Goal: Task Accomplishment & Management: Complete application form

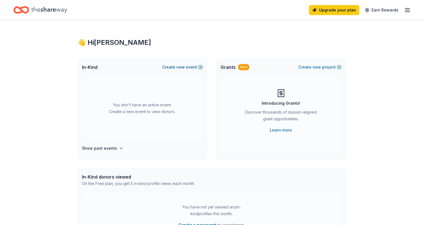
click at [196, 67] on button "Create new event" at bounding box center [182, 67] width 41 height 7
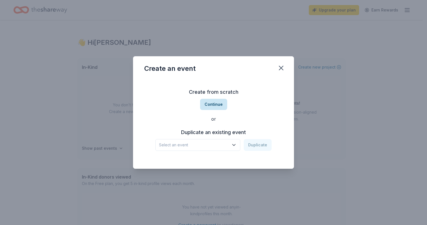
click at [208, 105] on button "Continue" at bounding box center [213, 104] width 27 height 11
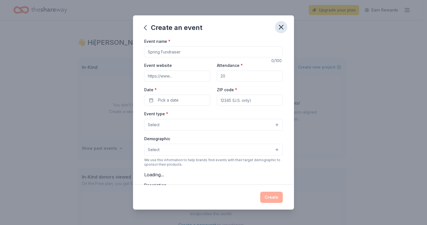
click at [283, 24] on icon "button" at bounding box center [281, 27] width 8 height 8
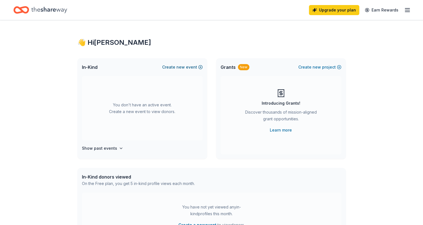
click at [190, 67] on button "Create new event" at bounding box center [182, 67] width 41 height 7
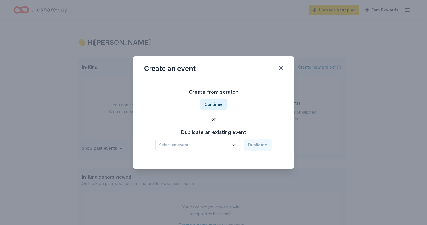
click at [235, 143] on icon "button" at bounding box center [234, 145] width 6 height 6
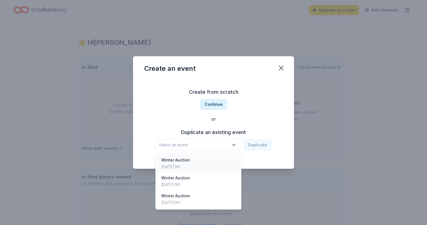
click at [182, 163] on div "Dec 14, 2024 · NY" at bounding box center [175, 166] width 29 height 7
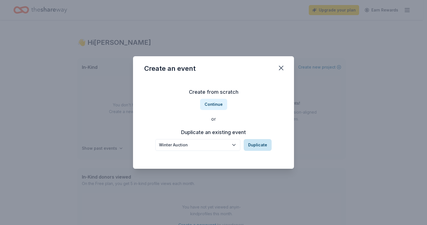
click at [254, 141] on button "Duplicate" at bounding box center [258, 145] width 28 height 12
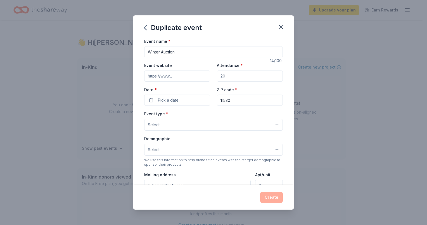
click at [227, 75] on input "Attendance *" at bounding box center [250, 75] width 66 height 11
drag, startPoint x: 224, startPoint y: 77, endPoint x: 214, endPoint y: 77, distance: 10.6
click at [214, 77] on div "Event website Attendance * Date * Pick a date ZIP code * 11530" at bounding box center [213, 84] width 139 height 44
type input "400"
click at [170, 103] on span "Pick a date" at bounding box center [168, 100] width 21 height 7
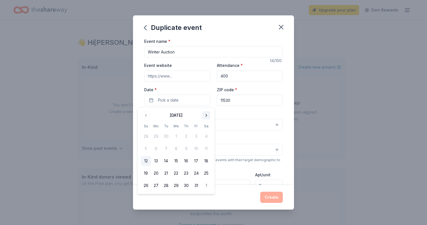
click at [205, 115] on button "Go to next month" at bounding box center [206, 115] width 8 height 8
click at [206, 159] on button "20" at bounding box center [206, 161] width 10 height 10
click at [226, 113] on div "Event type * Select" at bounding box center [213, 120] width 139 height 20
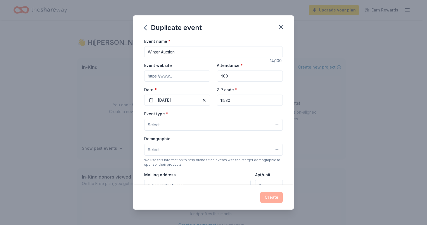
click at [231, 100] on input "11530" at bounding box center [250, 99] width 66 height 11
type input "1 South Avenue, Adelphi Performing Arts Center"
click at [201, 115] on div "Event type * Select" at bounding box center [213, 120] width 139 height 20
click at [272, 124] on button "Select" at bounding box center [213, 125] width 139 height 12
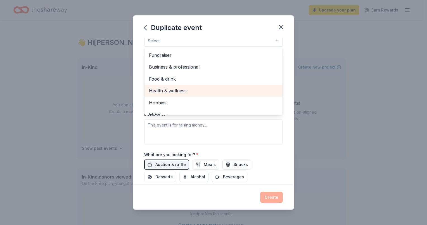
scroll to position [18, 0]
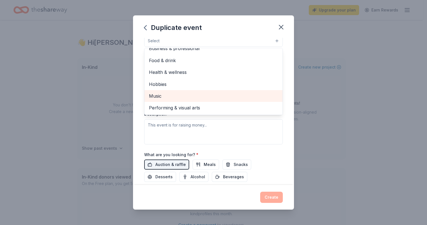
click at [160, 96] on span "Music" at bounding box center [213, 95] width 129 height 7
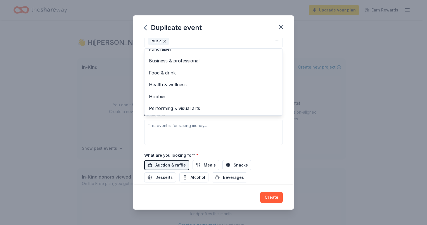
click at [244, 135] on div "Event type * Music Fundraiser Business & professional Food & drink Health & wel…" at bounding box center [213, 85] width 139 height 118
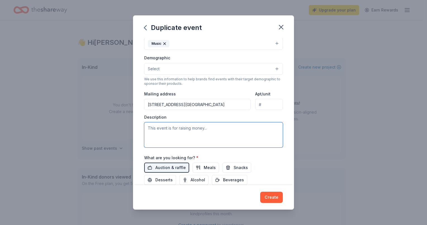
click at [206, 129] on textarea at bounding box center [213, 134] width 139 height 25
type textarea "Friends of North Shore Symphony Orchestra"
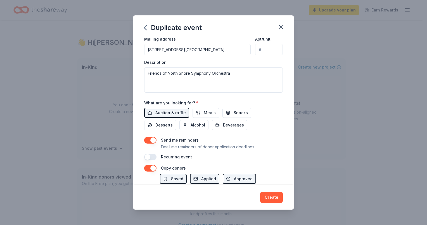
scroll to position [149, 0]
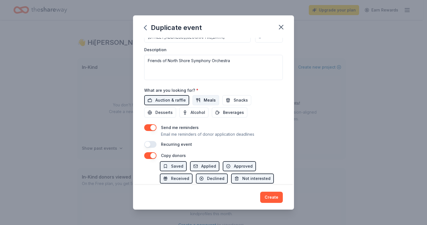
click at [205, 99] on span "Meals" at bounding box center [210, 100] width 12 height 7
click at [226, 98] on button "Snacks" at bounding box center [236, 100] width 29 height 10
click at [227, 112] on span "Beverages" at bounding box center [233, 112] width 21 height 7
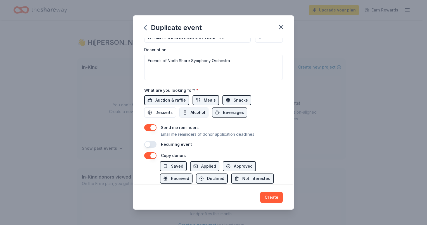
drag, startPoint x: 193, startPoint y: 112, endPoint x: 170, endPoint y: 116, distance: 23.6
click at [193, 112] on span "Alcohol" at bounding box center [198, 112] width 15 height 7
click at [164, 117] on button "Desserts" at bounding box center [160, 112] width 32 height 10
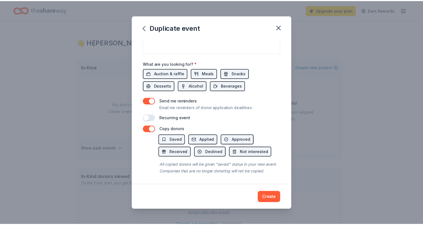
scroll to position [182, 0]
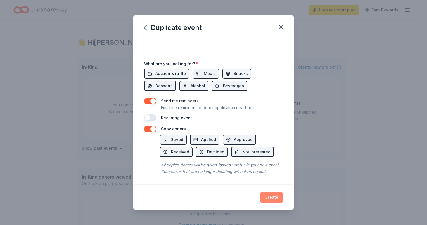
click at [270, 196] on button "Create" at bounding box center [271, 196] width 23 height 11
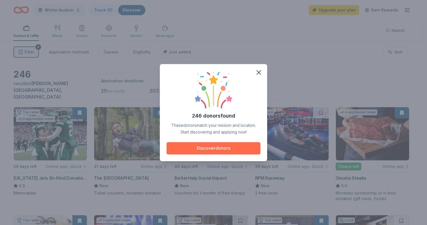
click at [211, 146] on button "Discover donors" at bounding box center [214, 148] width 94 height 12
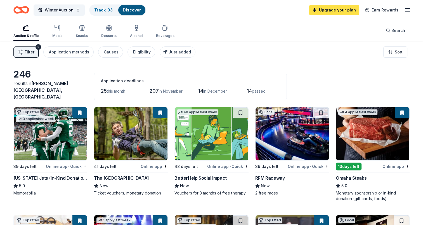
click at [330, 10] on link "Upgrade your plan" at bounding box center [334, 10] width 50 height 10
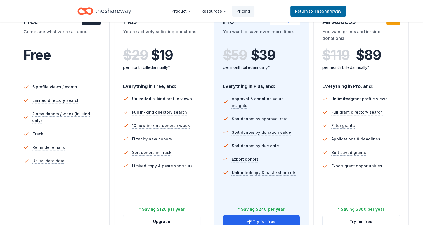
scroll to position [196, 0]
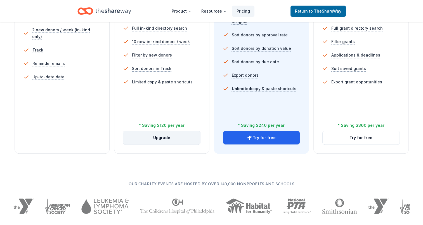
click at [156, 139] on button "Upgrade" at bounding box center [161, 137] width 77 height 13
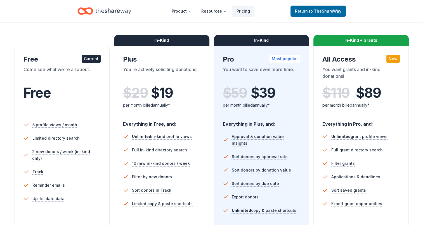
scroll to position [56, 0]
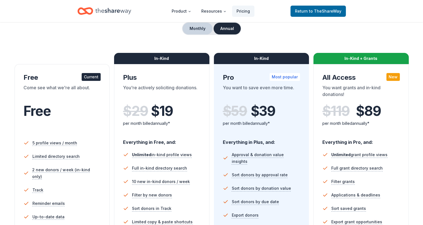
click at [195, 29] on button "Monthly" at bounding box center [197, 29] width 30 height 12
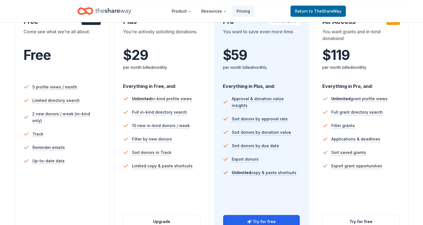
scroll to position [196, 0]
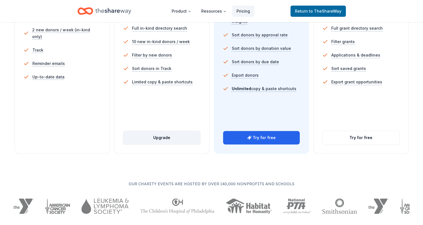
click at [156, 139] on button "Upgrade" at bounding box center [161, 137] width 77 height 13
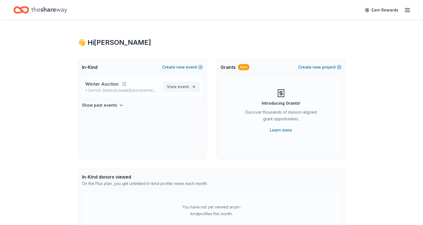
click at [187, 86] on span "event" at bounding box center [183, 86] width 11 height 5
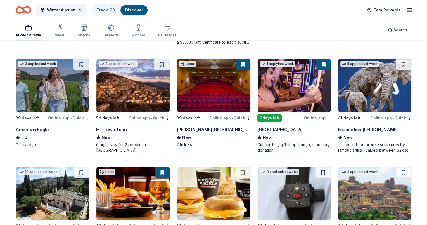
scroll to position [766, 0]
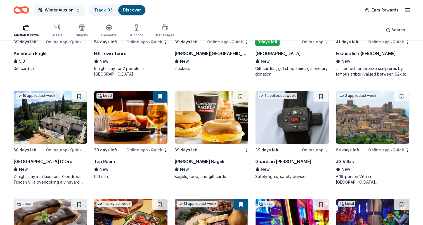
click at [47, 8] on span "Winter Auction" at bounding box center [59, 10] width 29 height 7
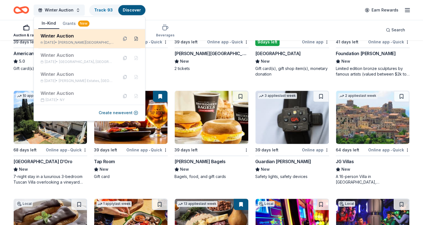
click at [132, 39] on button at bounding box center [136, 38] width 9 height 9
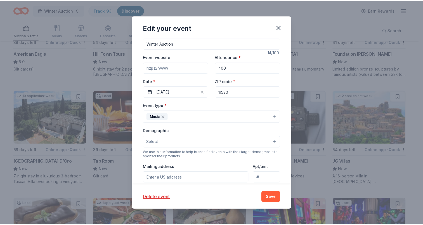
scroll to position [0, 0]
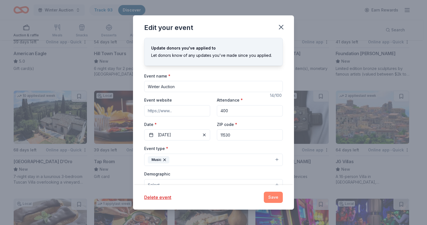
click at [269, 196] on button "Save" at bounding box center [273, 196] width 19 height 11
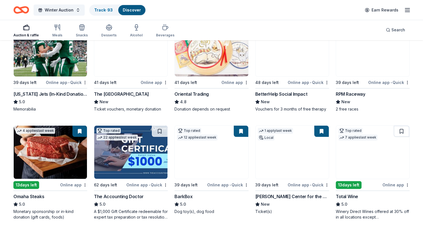
scroll to position [28, 0]
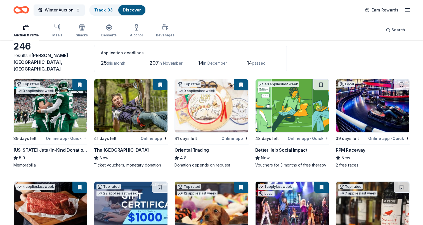
click at [48, 106] on img at bounding box center [50, 105] width 73 height 53
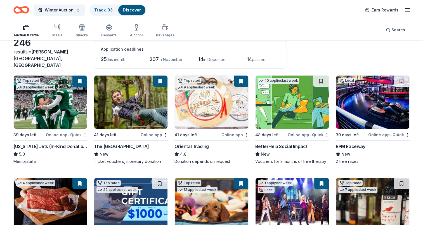
scroll to position [112, 0]
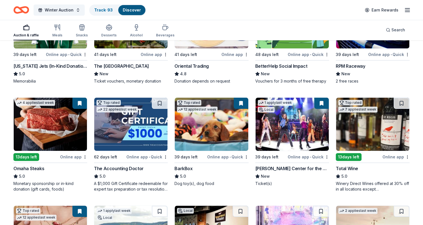
click at [202, 120] on img at bounding box center [211, 124] width 73 height 53
click at [372, 122] on img at bounding box center [372, 124] width 73 height 53
click at [382, 122] on img at bounding box center [372, 124] width 73 height 53
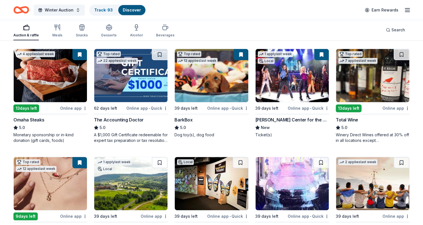
scroll to position [224, 0]
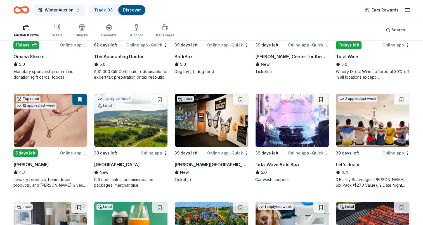
click at [196, 126] on img at bounding box center [211, 120] width 73 height 53
click at [240, 94] on button at bounding box center [241, 99] width 16 height 11
click at [238, 113] on img at bounding box center [211, 120] width 73 height 53
click at [53, 117] on img at bounding box center [50, 120] width 73 height 53
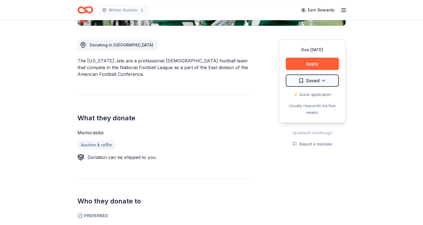
scroll to position [196, 0]
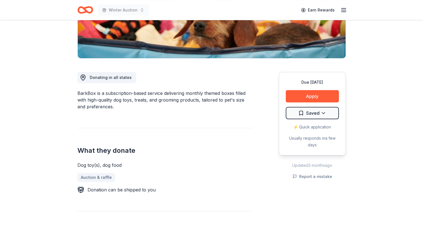
scroll to position [112, 0]
click at [306, 95] on button "Apply" at bounding box center [312, 96] width 53 height 12
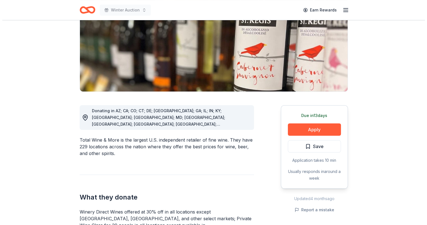
scroll to position [112, 0]
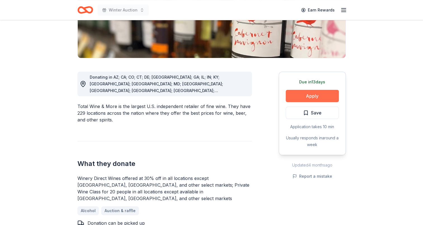
click at [313, 95] on button "Apply" at bounding box center [312, 96] width 53 height 12
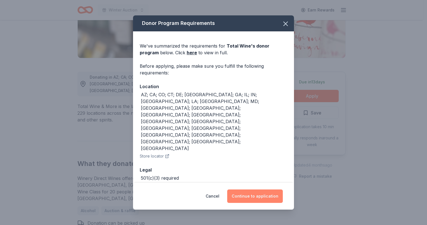
click at [250, 189] on button "Continue to application" at bounding box center [255, 195] width 56 height 13
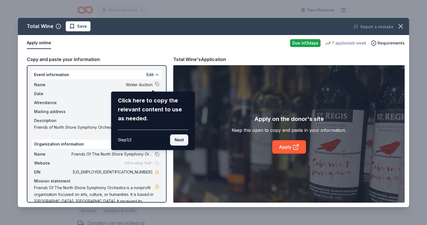
click at [179, 140] on button "Next" at bounding box center [179, 139] width 18 height 11
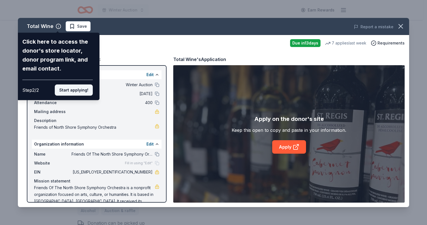
click at [76, 91] on button "Start applying!" at bounding box center [74, 89] width 38 height 11
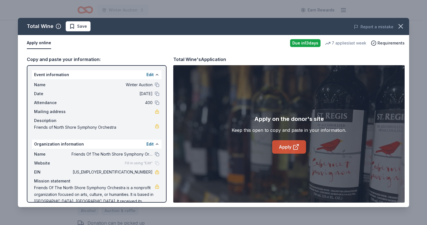
click at [292, 145] on link "Apply" at bounding box center [289, 146] width 34 height 13
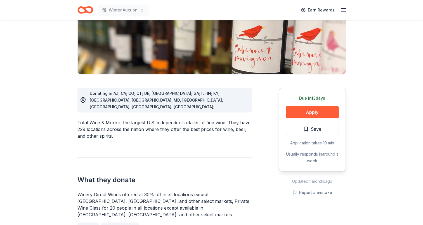
scroll to position [140, 0]
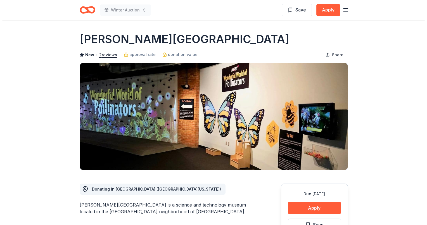
scroll to position [56, 0]
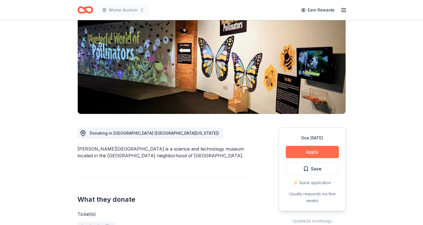
click at [309, 158] on button "Apply" at bounding box center [312, 152] width 53 height 12
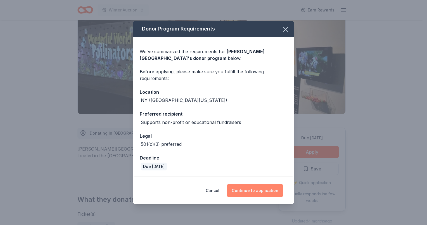
click at [253, 188] on button "Continue to application" at bounding box center [255, 190] width 56 height 13
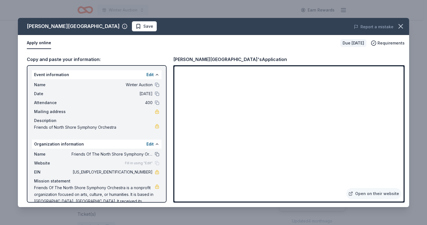
click at [155, 154] on button at bounding box center [157, 154] width 4 height 4
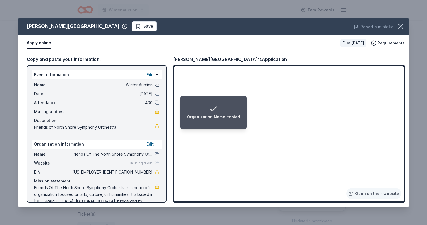
click at [155, 85] on button at bounding box center [157, 84] width 4 height 4
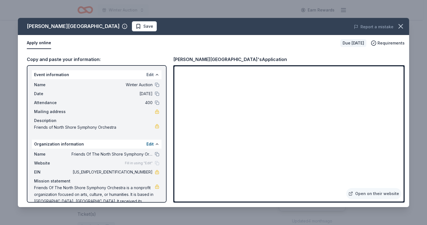
click at [146, 73] on button "Edit" at bounding box center [149, 74] width 7 height 7
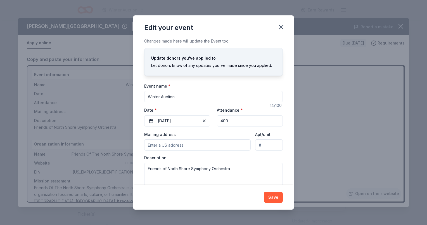
click at [148, 96] on input "Winter Auction" at bounding box center [213, 96] width 139 height 11
type input "NSSO Winter Concert and Raffle"
click at [163, 145] on input "Mailing address" at bounding box center [197, 144] width 106 height 11
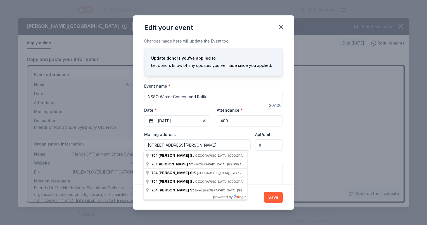
click at [210, 142] on input "[STREET_ADDRESS][PERSON_NAME]" at bounding box center [197, 144] width 106 height 11
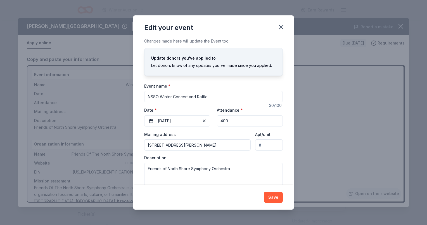
type input "[STREET_ADDRESS][PERSON_NAME]"
click at [236, 169] on textarea "Friends of North Shore Symphony Orchestra" at bounding box center [213, 175] width 139 height 25
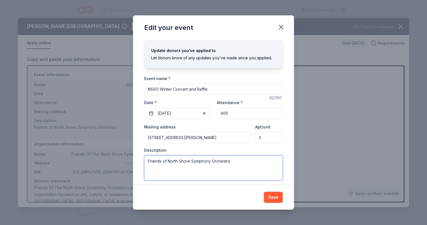
scroll to position [12, 0]
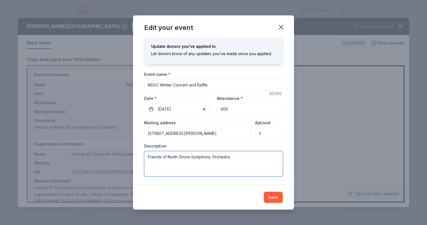
click at [205, 158] on textarea "Friends of North Shore Symphony Orchestra" at bounding box center [213, 163] width 139 height 25
click at [231, 157] on textarea "Friends of North Shore Symphony Orchestra" at bounding box center [213, 163] width 139 height 25
drag, startPoint x: 234, startPoint y: 157, endPoint x: 139, endPoint y: 162, distance: 95.1
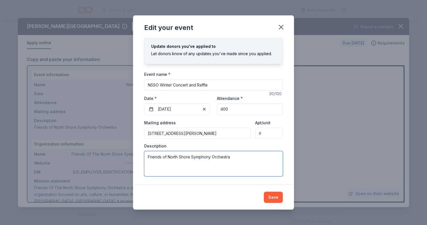
click at [139, 162] on div "Changes made here will update the Event too. Update donors you've applied to Le…" at bounding box center [213, 111] width 161 height 147
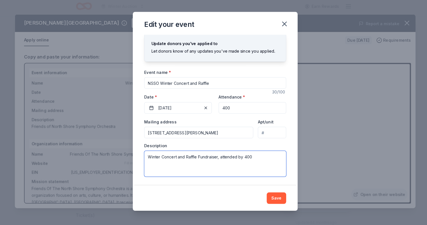
scroll to position [56, 0]
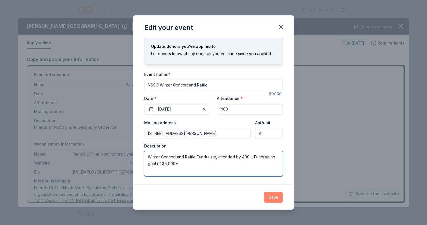
type textarea "Winter Concert and Raffle Fundraiser, attended by 400+. Fundraising goal of $5,…"
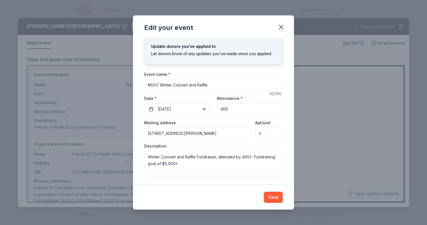
click at [272, 198] on button "Save" at bounding box center [273, 196] width 19 height 11
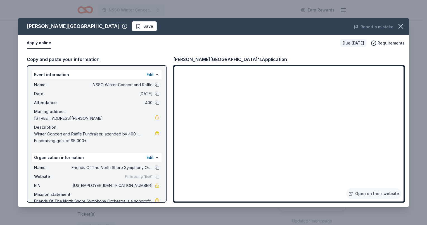
click at [155, 86] on button at bounding box center [157, 84] width 4 height 4
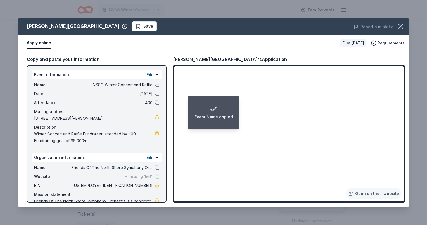
click at [150, 93] on div "Date 12/20/25" at bounding box center [96, 93] width 125 height 7
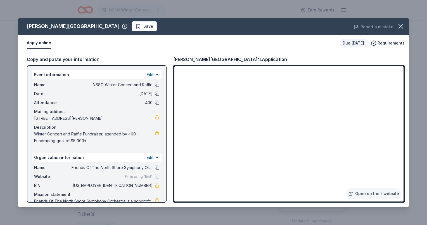
click at [155, 93] on button at bounding box center [157, 93] width 4 height 4
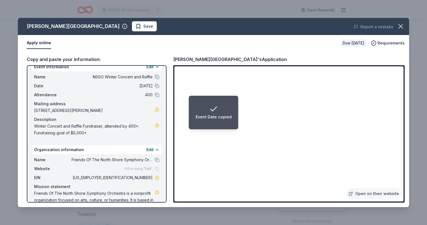
scroll to position [0, 0]
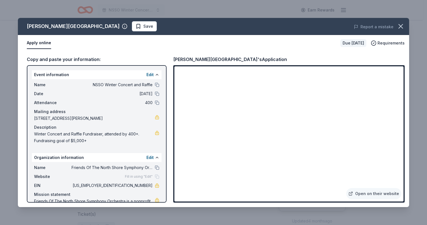
click at [122, 134] on span "Winter Concert and Raffle Fundraiser, attended by 400+. Fundraising goal of $5,…" at bounding box center [94, 137] width 121 height 13
click at [46, 133] on span "Winter Concert and Raffle Fundraiser, attended by 400+. Fundraising goal of $5,…" at bounding box center [94, 137] width 121 height 13
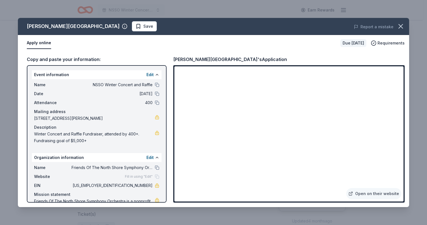
click at [46, 133] on span "Winter Concert and Raffle Fundraiser, attended by 400+. Fundraising goal of $5,…" at bounding box center [94, 137] width 121 height 13
drag, startPoint x: 91, startPoint y: 140, endPoint x: 39, endPoint y: 135, distance: 52.5
click at [39, 135] on span "Winter Concert and Raffle Fundraiser, attended by 400+. Fundraising goal of $5,…" at bounding box center [94, 137] width 121 height 13
click at [146, 76] on button "Edit" at bounding box center [149, 74] width 7 height 7
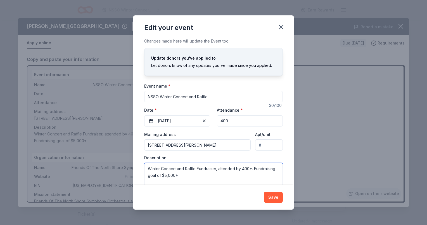
drag, startPoint x: 204, startPoint y: 177, endPoint x: 142, endPoint y: 167, distance: 62.6
click at [142, 167] on div "Changes made here will update the Event too. Update donors you've applied to Le…" at bounding box center [213, 111] width 161 height 147
click at [271, 196] on button "Save" at bounding box center [273, 196] width 19 height 11
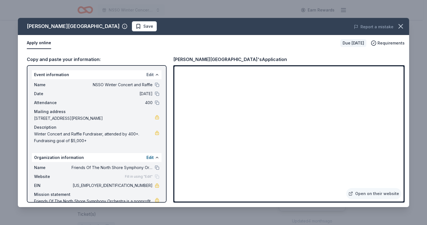
click at [146, 75] on button "Edit" at bounding box center [149, 74] width 7 height 7
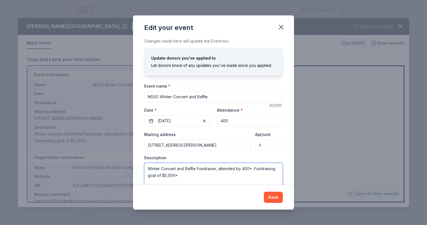
click at [167, 171] on textarea "Winter Concert and Raffle Fundraiser, attended by 400+. Fundraising goal of $5,…" at bounding box center [213, 175] width 139 height 25
paste textarea "North Shore Symphony Orchestra Winter Concert & Raffle Fundraiser Join the Nort…"
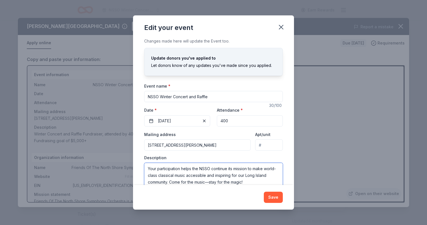
scroll to position [3, 0]
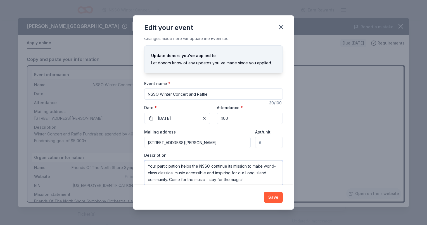
type textarea "North Shore Symphony Orchestra Winter Concert & Raffle Fundraiser Join the Nort…"
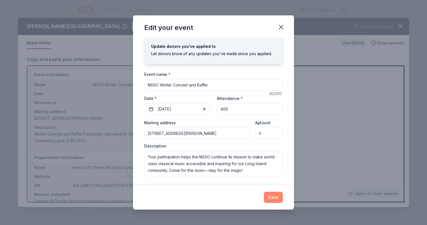
click at [274, 198] on button "Save" at bounding box center [273, 196] width 19 height 11
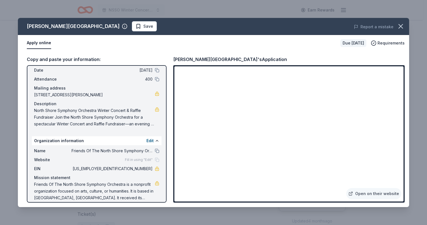
scroll to position [29, 0]
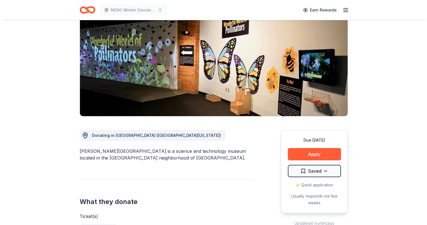
scroll to position [112, 0]
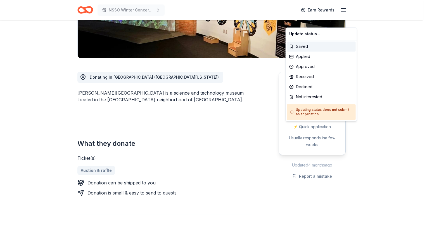
click at [310, 113] on html "NSSO Winter Concert and Raffle Earn Rewards Due [DATE] Share [PERSON_NAME][GEOG…" at bounding box center [213, 0] width 427 height 225
click at [299, 57] on div "Applied" at bounding box center [321, 56] width 69 height 10
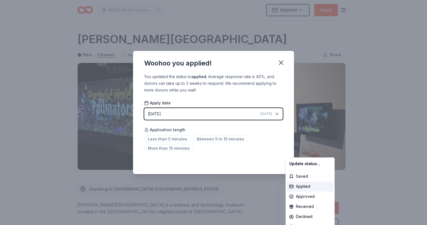
click at [170, 139] on html "NSSO Winter Concert and Raffle Applied Apply Due [DATE] Share [PERSON_NAME][GEO…" at bounding box center [213, 112] width 427 height 225
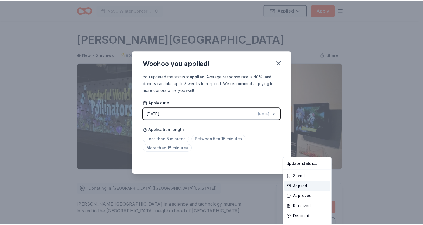
scroll to position [127, 0]
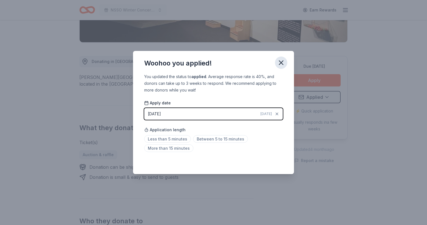
click at [281, 62] on icon "button" at bounding box center [281, 63] width 4 height 4
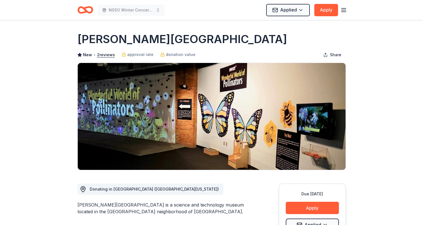
scroll to position [0, 0]
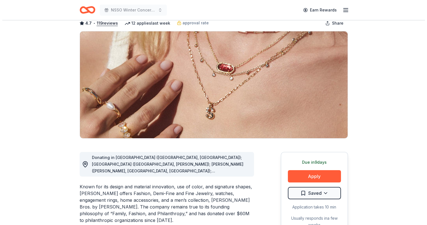
scroll to position [56, 0]
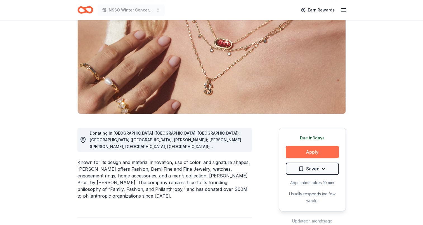
click at [309, 152] on button "Apply" at bounding box center [312, 152] width 53 height 12
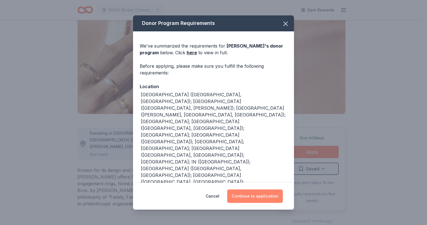
click at [248, 196] on button "Continue to application" at bounding box center [255, 195] width 56 height 13
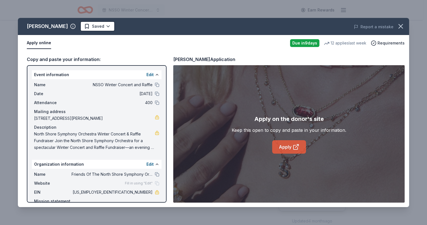
click at [282, 146] on link "Apply" at bounding box center [289, 146] width 34 height 13
click at [283, 146] on link "Apply" at bounding box center [289, 146] width 34 height 13
